Goal: Task Accomplishment & Management: Manage account settings

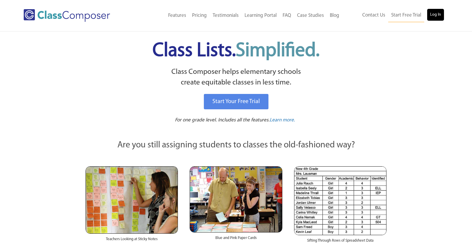
click at [430, 15] on link "Log In" at bounding box center [435, 15] width 17 height 12
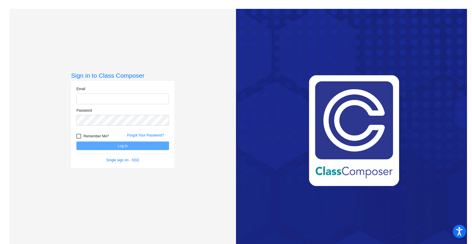
type input "[PERSON_NAME][EMAIL_ADDRESS][PERSON_NAME][DOMAIN_NAME]"
click at [131, 148] on button "Log In" at bounding box center [122, 145] width 93 height 9
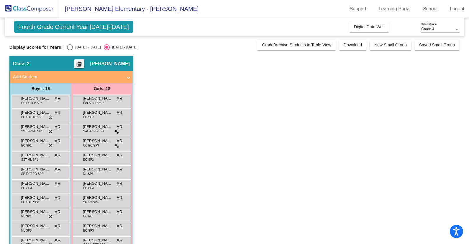
click at [85, 49] on div "2024 - 2025" at bounding box center [87, 47] width 28 height 5
click at [70, 50] on input "2024 - 2025" at bounding box center [70, 50] width 0 height 0
radio input "true"
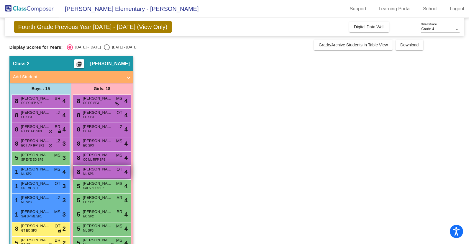
click at [92, 171] on span "Victoria Jimenez" at bounding box center [98, 169] width 30 height 6
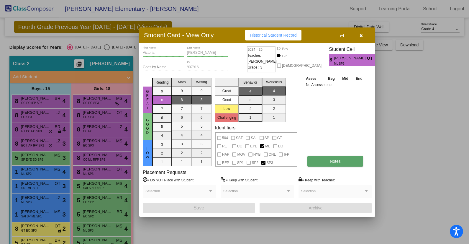
click at [332, 164] on button "Notes" at bounding box center [335, 161] width 56 height 11
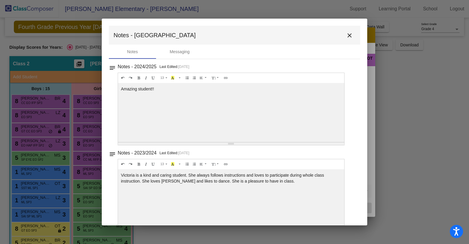
click at [350, 32] on mat-icon "close" at bounding box center [349, 35] width 7 height 7
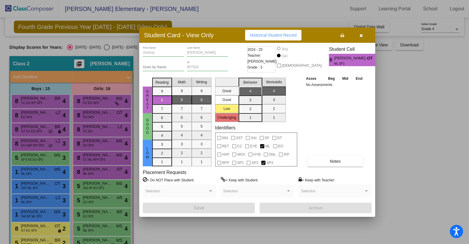
click at [360, 35] on icon "button" at bounding box center [361, 35] width 3 height 4
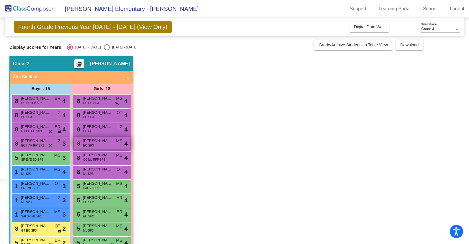
click at [105, 138] on span "Ezra Ruppe" at bounding box center [98, 141] width 30 height 6
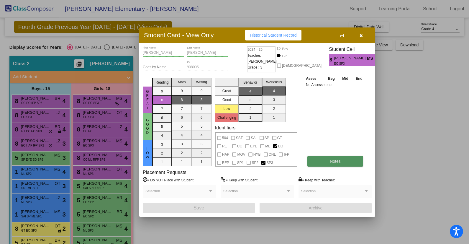
click at [324, 160] on button "Notes" at bounding box center [335, 161] width 56 height 11
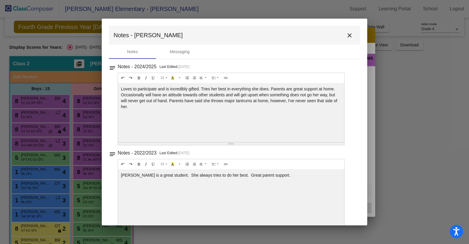
click at [346, 36] on mat-icon "close" at bounding box center [349, 35] width 7 height 7
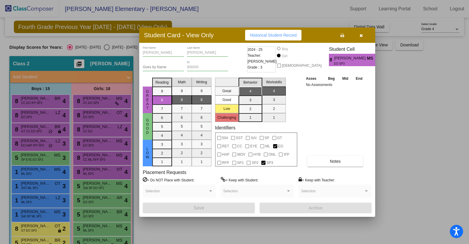
click at [360, 37] on icon "button" at bounding box center [361, 35] width 3 height 4
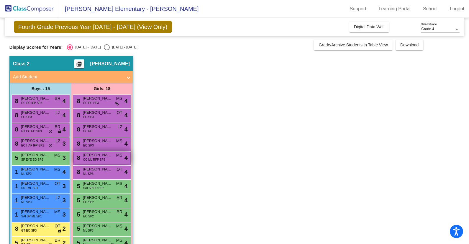
click at [112, 160] on div "8 Hazel Castaneda Lugo CC ML RFP SP3 MS lock do_not_disturb_alt 4" at bounding box center [102, 157] width 56 height 12
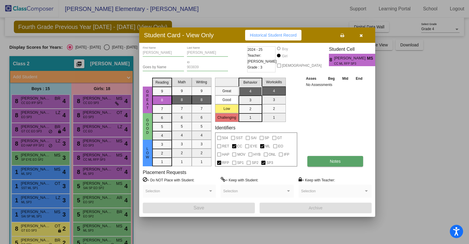
click at [320, 164] on button "Notes" at bounding box center [335, 161] width 56 height 11
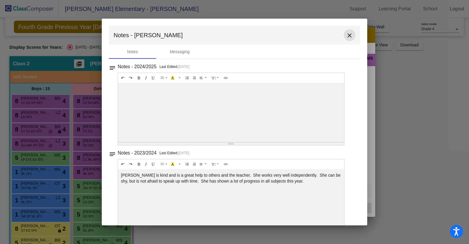
click at [348, 34] on mat-icon "close" at bounding box center [349, 35] width 7 height 7
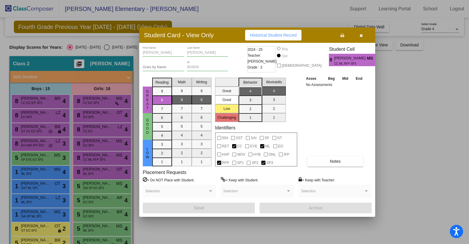
click at [361, 34] on icon "button" at bounding box center [361, 35] width 3 height 4
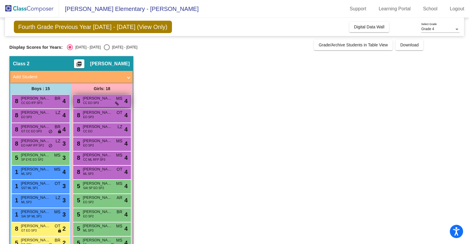
click at [100, 101] on span "Clare Emmanuelle Grino" at bounding box center [98, 98] width 30 height 6
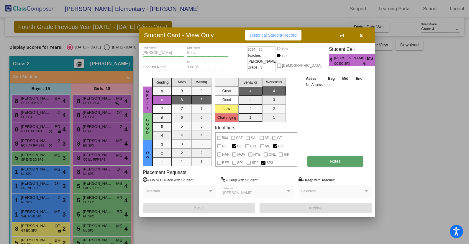
click at [340, 158] on button "Notes" at bounding box center [335, 161] width 56 height 11
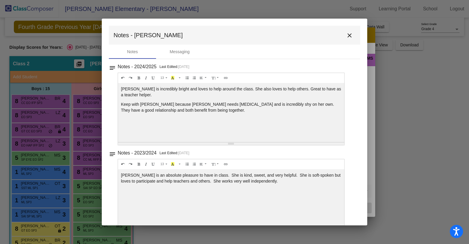
click at [348, 31] on button "close" at bounding box center [350, 35] width 12 height 12
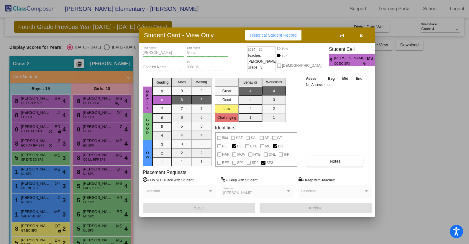
click at [363, 40] on button "button" at bounding box center [361, 35] width 19 height 11
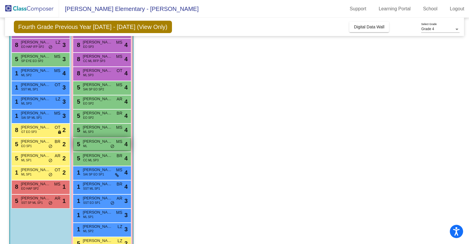
scroll to position [99, 0]
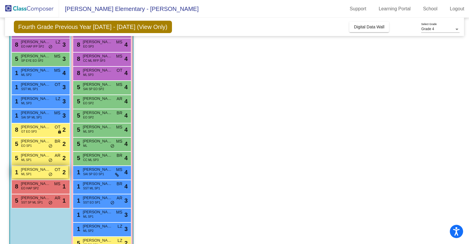
click at [50, 172] on span "do_not_disturb_alt" at bounding box center [50, 174] width 4 height 5
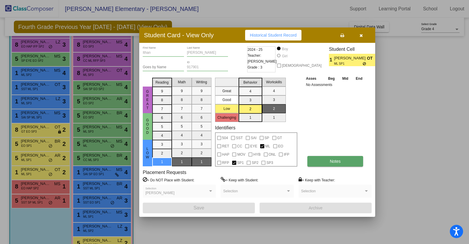
click at [328, 158] on button "Notes" at bounding box center [335, 161] width 56 height 11
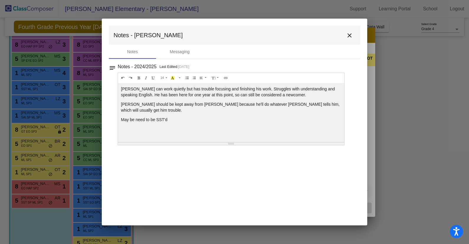
scroll to position [0, 0]
click at [349, 37] on mat-icon "close" at bounding box center [349, 35] width 7 height 7
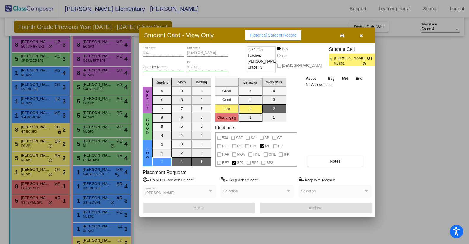
click at [360, 35] on icon "button" at bounding box center [361, 35] width 3 height 4
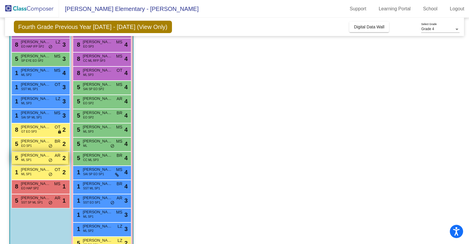
click at [40, 154] on span "Lucas Young" at bounding box center [36, 155] width 30 height 6
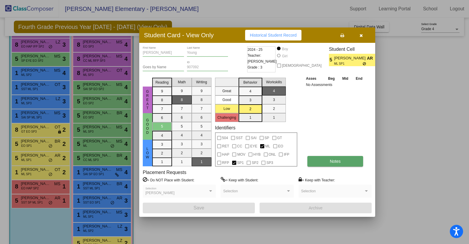
click at [330, 157] on button "Notes" at bounding box center [335, 161] width 56 height 11
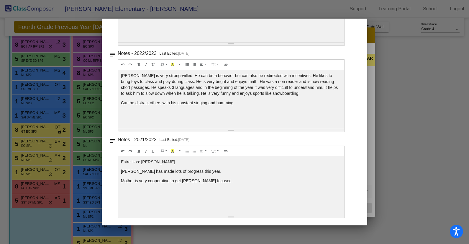
click at [407, 71] on div at bounding box center [234, 122] width 469 height 244
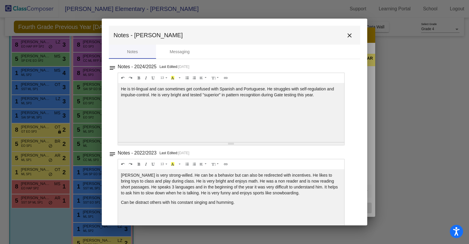
click at [387, 60] on div at bounding box center [234, 122] width 469 height 244
click at [348, 31] on button "close" at bounding box center [350, 35] width 12 height 12
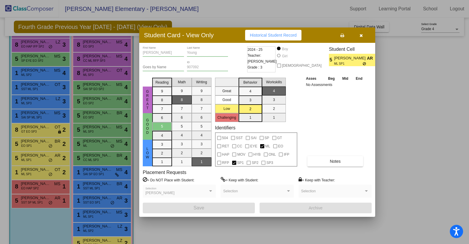
click at [364, 39] on button "button" at bounding box center [361, 35] width 19 height 11
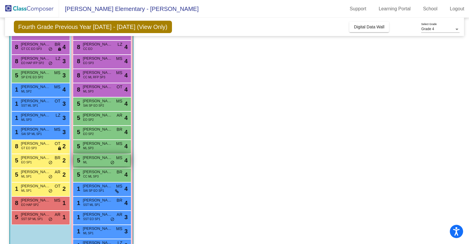
scroll to position [82, 0]
click at [48, 145] on span "Michael Gomez" at bounding box center [36, 144] width 30 height 6
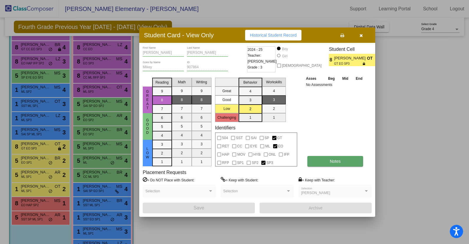
click at [333, 161] on span "Notes" at bounding box center [335, 161] width 11 height 5
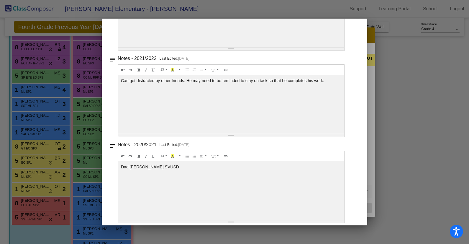
scroll to position [0, 0]
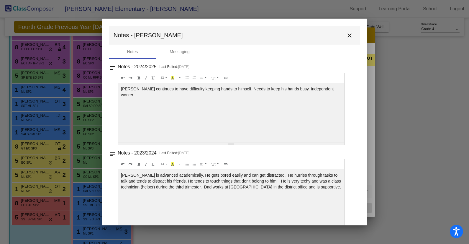
click at [348, 36] on mat-icon "close" at bounding box center [349, 35] width 7 height 7
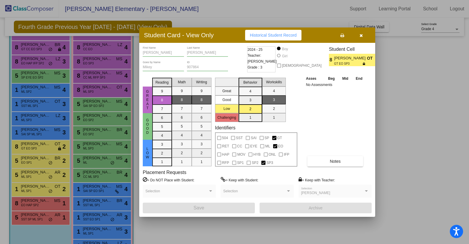
click at [364, 36] on button "button" at bounding box center [361, 35] width 19 height 11
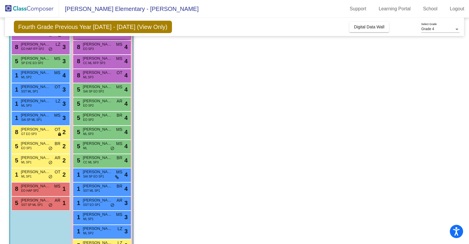
scroll to position [115, 0]
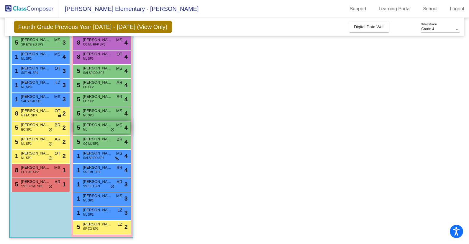
click at [116, 131] on div "5 Jasleen Casasola ML MS lock do_not_disturb_alt 4" at bounding box center [102, 127] width 56 height 12
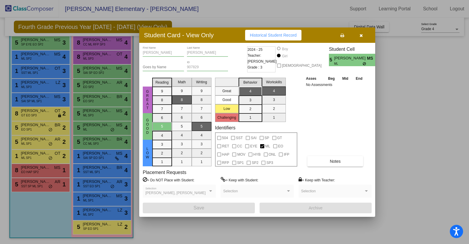
click at [325, 166] on div "Jasleen First Name Casasola Last Name Goes by Name 907829 ID 2024 - 25 Teacher:…" at bounding box center [257, 129] width 229 height 167
click at [327, 161] on button "Notes" at bounding box center [335, 161] width 56 height 11
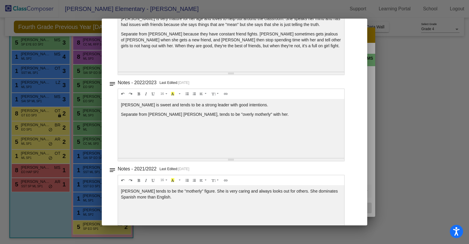
scroll to position [100, 0]
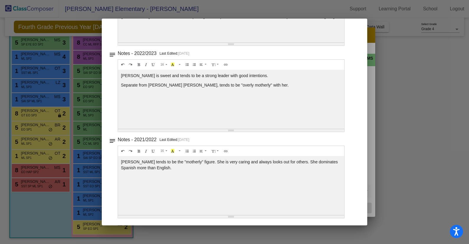
click at [391, 42] on div at bounding box center [234, 122] width 469 height 244
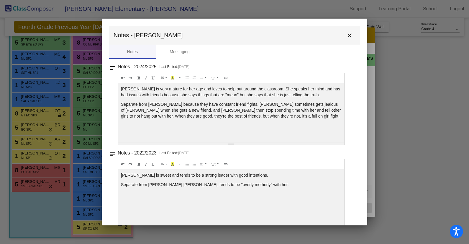
click at [351, 36] on button "close" at bounding box center [350, 35] width 12 height 12
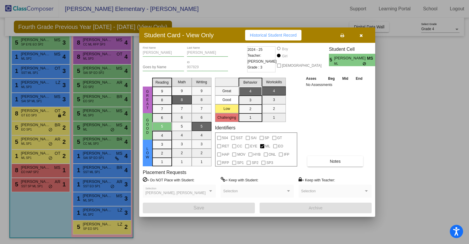
click at [360, 36] on icon "button" at bounding box center [361, 35] width 3 height 4
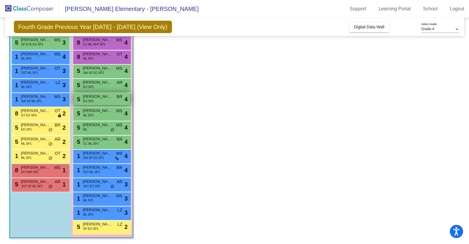
click at [103, 104] on div "5 Daniela Cardenas EO SP2 BR lock do_not_disturb_alt 4" at bounding box center [102, 99] width 56 height 12
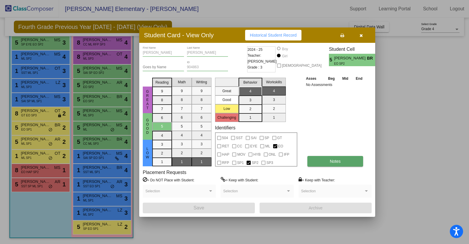
click at [336, 164] on button "Notes" at bounding box center [335, 161] width 56 height 11
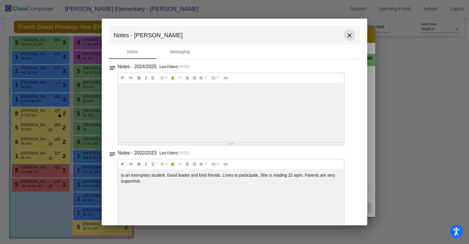
click at [349, 37] on mat-icon "close" at bounding box center [349, 35] width 7 height 7
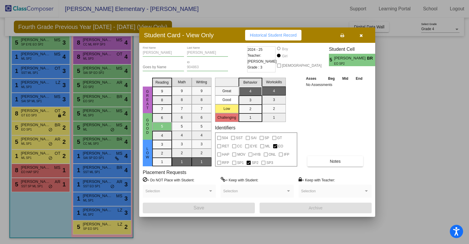
click at [359, 38] on button "button" at bounding box center [361, 35] width 19 height 11
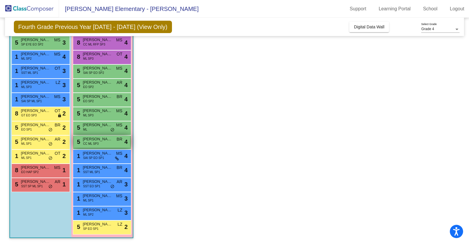
click at [101, 139] on span "Mariana Guerra Parra" at bounding box center [98, 139] width 30 height 6
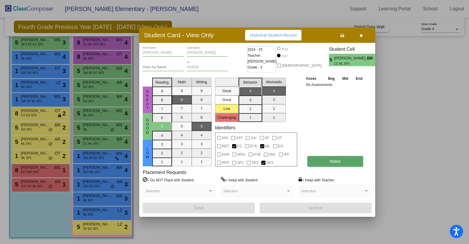
click at [329, 160] on button "Notes" at bounding box center [335, 161] width 56 height 11
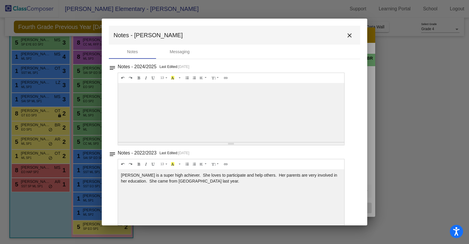
click at [349, 38] on mat-icon "close" at bounding box center [349, 35] width 7 height 7
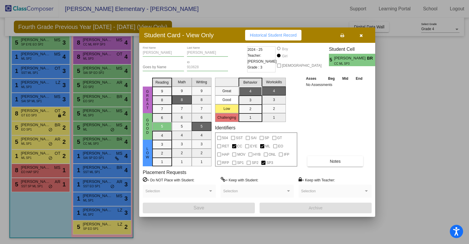
click at [359, 35] on button "button" at bounding box center [361, 35] width 19 height 11
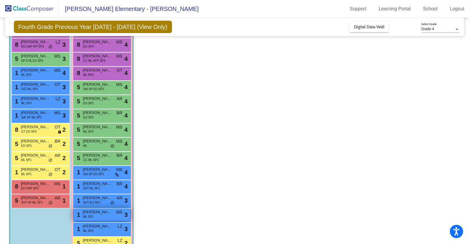
scroll to position [89, 0]
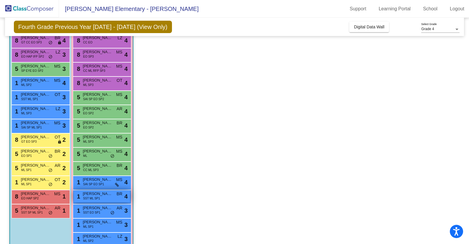
click at [106, 198] on div "1 Sofia Martinez Zabala SST ML SP1 BR lock do_not_disturb_alt 4" at bounding box center [102, 196] width 56 height 12
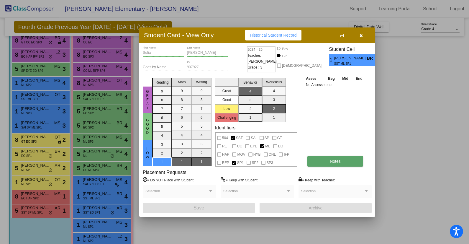
click at [330, 161] on span "Notes" at bounding box center [335, 161] width 11 height 5
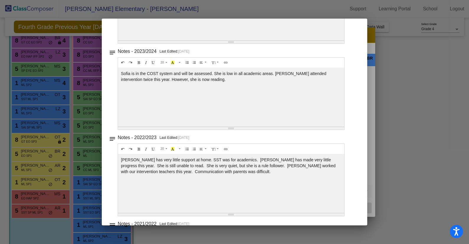
scroll to position [0, 0]
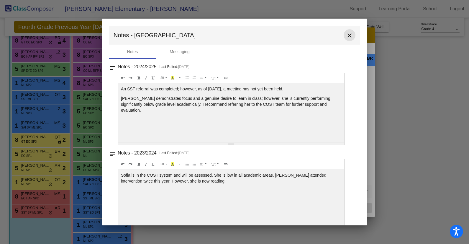
click at [346, 33] on mat-icon "close" at bounding box center [349, 35] width 7 height 7
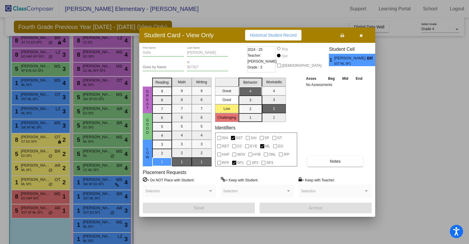
click at [362, 40] on button "button" at bounding box center [361, 35] width 19 height 11
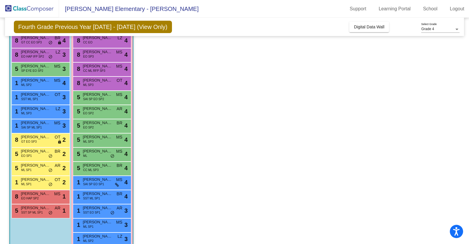
click at [267, 79] on app-classroom "Class 2 picture_as_pdf Adrian Rodriguez Add Student First Name Last Name Studen…" at bounding box center [234, 118] width 450 height 303
